Goal: Information Seeking & Learning: Learn about a topic

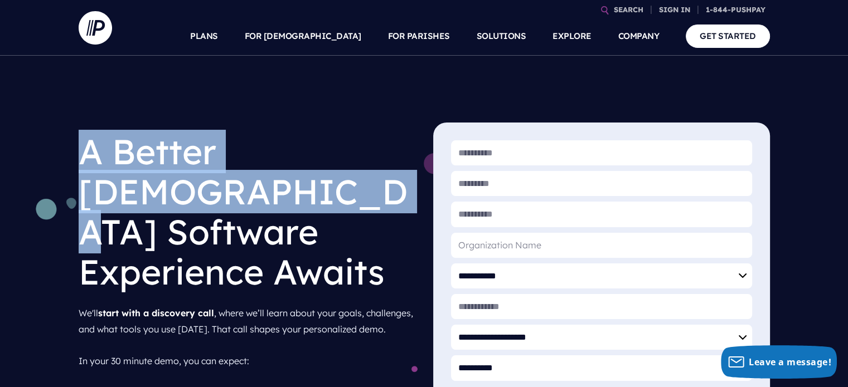
drag, startPoint x: 78, startPoint y: 149, endPoint x: 281, endPoint y: 215, distance: 214.0
click at [281, 215] on div "A Better [DEMOGRAPHIC_DATA] Software Experience Awaits We'll start with a disco…" at bounding box center [247, 319] width 355 height 392
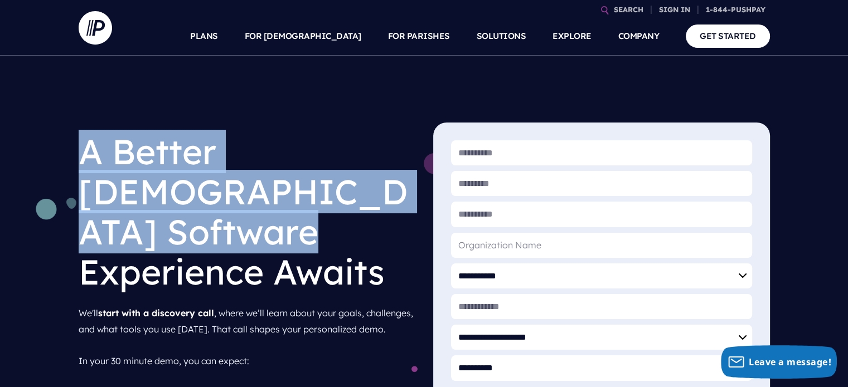
click at [281, 215] on h1 "A Better [DEMOGRAPHIC_DATA] Software Experience Awaits" at bounding box center [247, 212] width 337 height 178
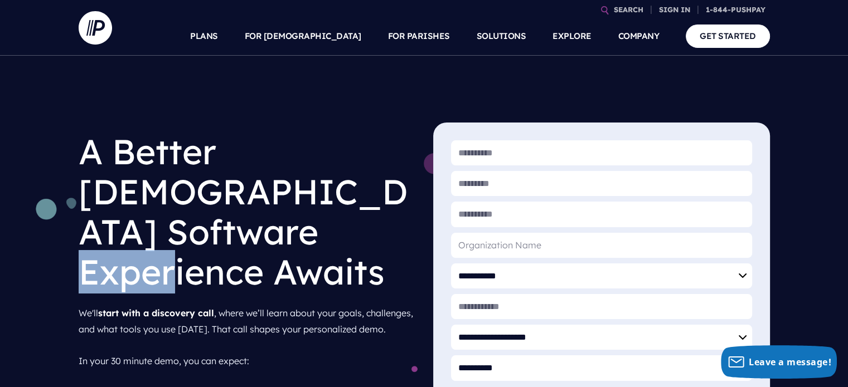
click at [281, 215] on h1 "A Better [DEMOGRAPHIC_DATA] Software Experience Awaits" at bounding box center [247, 212] width 337 height 178
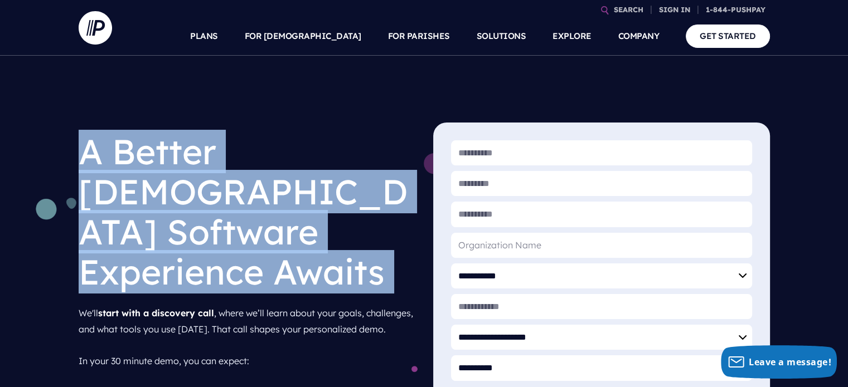
drag, startPoint x: 281, startPoint y: 215, endPoint x: 268, endPoint y: 157, distance: 59.6
click at [268, 157] on h1 "A Better [DEMOGRAPHIC_DATA] Software Experience Awaits" at bounding box center [247, 212] width 337 height 178
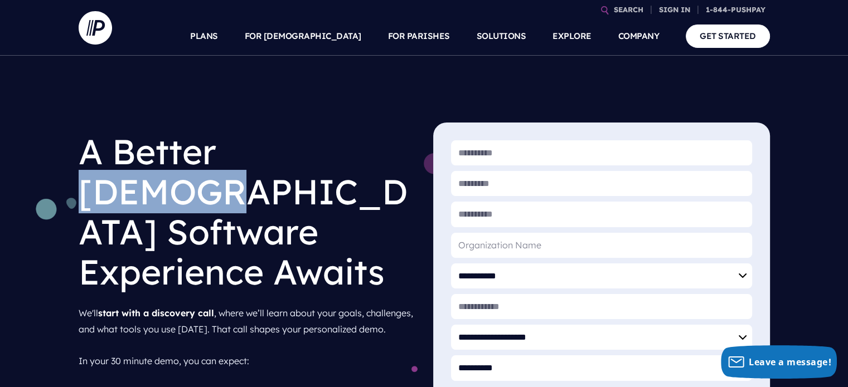
click at [268, 157] on h1 "A Better [DEMOGRAPHIC_DATA] Software Experience Awaits" at bounding box center [247, 212] width 337 height 178
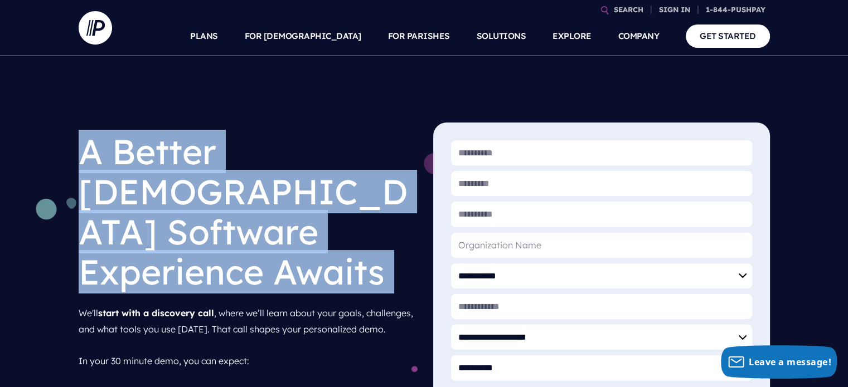
drag, startPoint x: 268, startPoint y: 157, endPoint x: 288, endPoint y: 201, distance: 47.9
click at [288, 201] on h1 "A Better [DEMOGRAPHIC_DATA] Software Experience Awaits" at bounding box center [247, 212] width 337 height 178
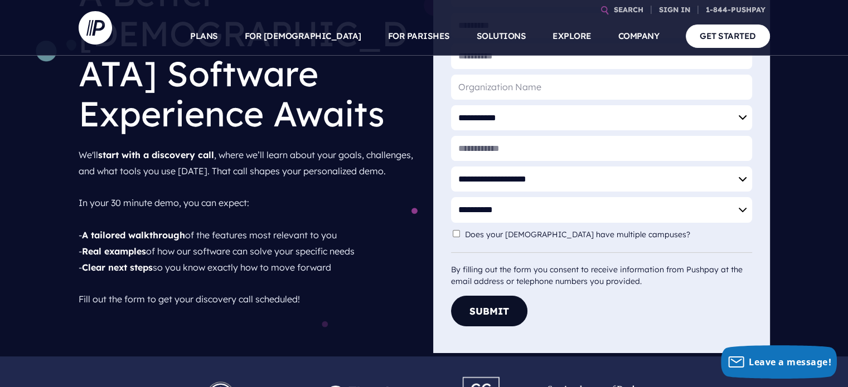
scroll to position [167, 0]
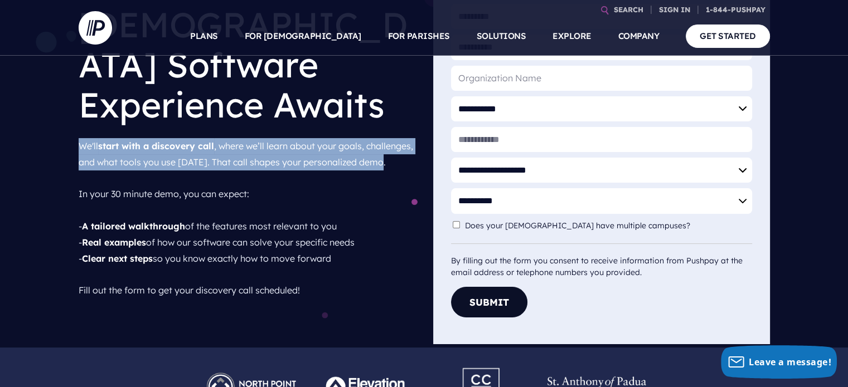
drag, startPoint x: 85, startPoint y: 113, endPoint x: 199, endPoint y: 148, distance: 119.5
click at [198, 148] on p "We'll start with a discovery call , where we’ll learn about your goals, challen…" at bounding box center [247, 218] width 337 height 169
click at [199, 148] on p "We'll start with a discovery call , where we’ll learn about your goals, challen…" at bounding box center [247, 218] width 337 height 169
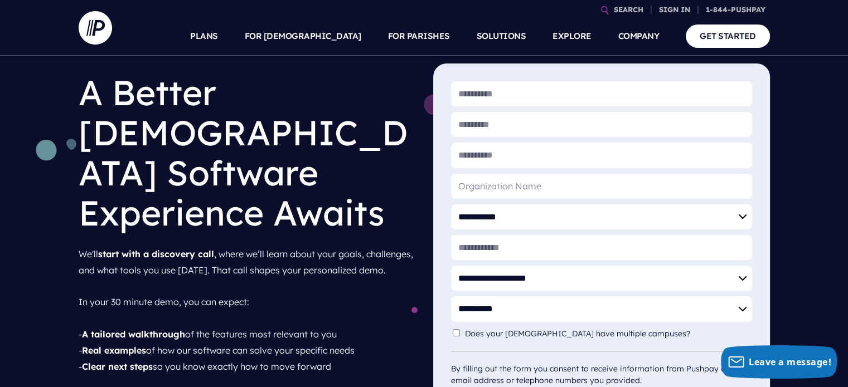
scroll to position [0, 0]
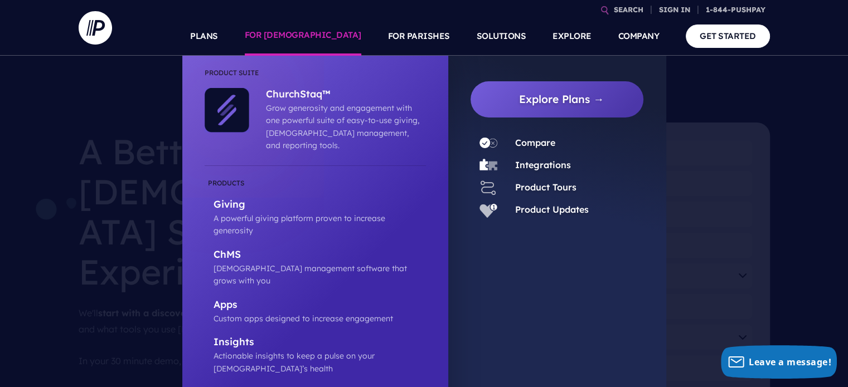
click at [334, 33] on link "FOR [DEMOGRAPHIC_DATA]" at bounding box center [303, 36] width 117 height 39
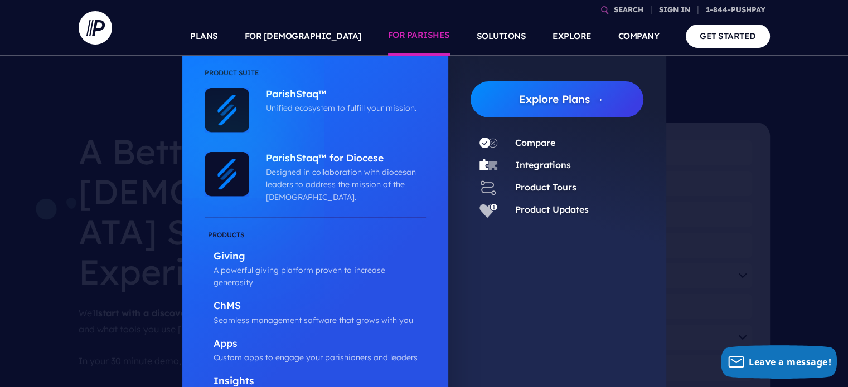
click at [427, 42] on link "FOR PARISHES" at bounding box center [419, 36] width 62 height 39
